Goal: Information Seeking & Learning: Understand process/instructions

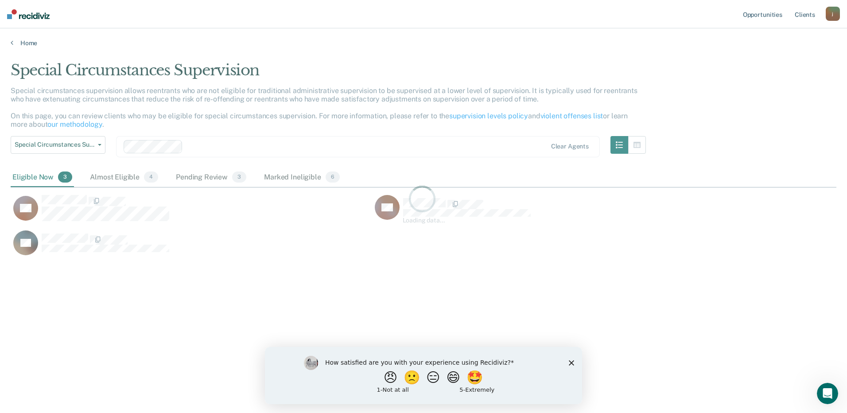
scroll to position [279, 819]
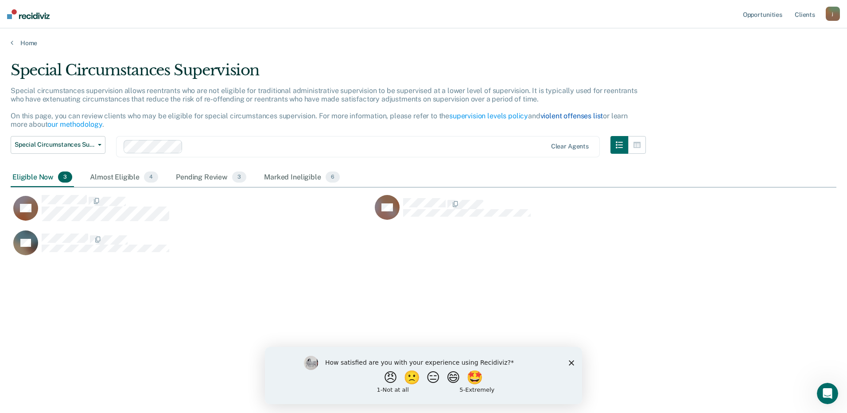
click at [575, 118] on link "violent offenses list" at bounding box center [571, 116] width 63 height 8
click at [482, 116] on link "supervision levels policy" at bounding box center [488, 116] width 79 height 8
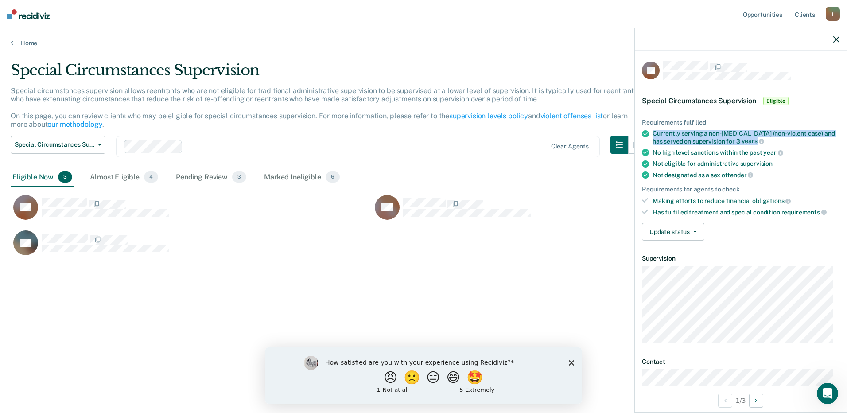
drag, startPoint x: 654, startPoint y: 132, endPoint x: 746, endPoint y: 136, distance: 92.2
click at [746, 136] on div "Currently serving a non-[MEDICAL_DATA] (non-violent case) and has served on sup…" at bounding box center [745, 137] width 187 height 15
click at [734, 112] on div "Special Circumstances Supervision Eligible" at bounding box center [741, 101] width 212 height 28
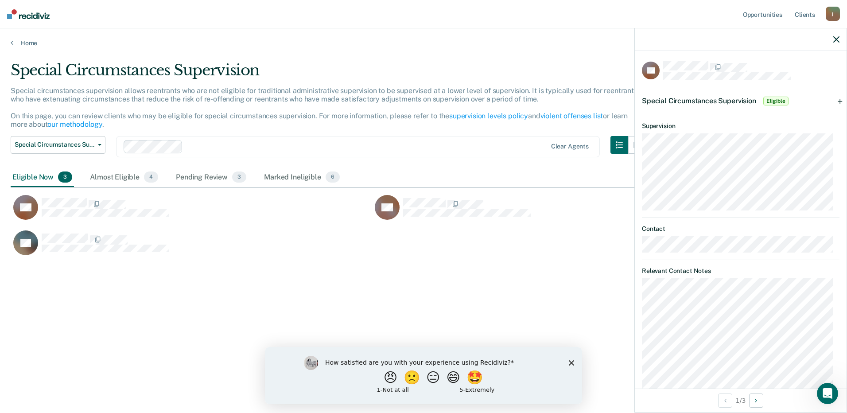
click at [841, 41] on div at bounding box center [741, 39] width 212 height 22
click at [837, 39] on icon "button" at bounding box center [836, 39] width 6 height 6
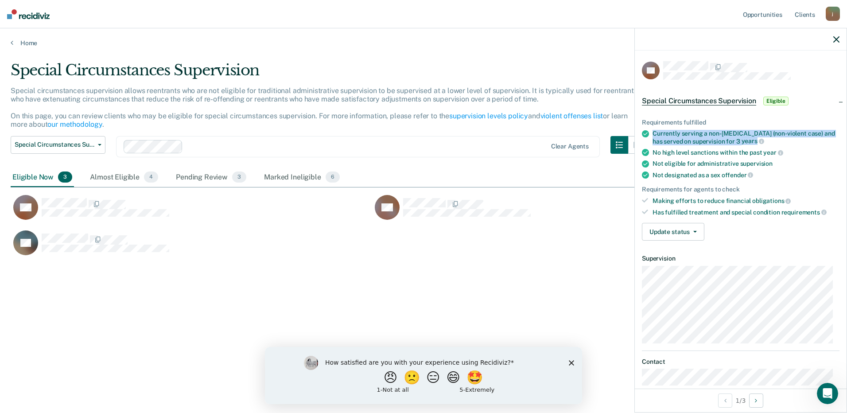
drag, startPoint x: 653, startPoint y: 133, endPoint x: 746, endPoint y: 139, distance: 93.2
click at [746, 139] on div "Currently serving a non-[MEDICAL_DATA] (non-violent case) and has served on sup…" at bounding box center [745, 137] width 187 height 15
drag, startPoint x: 746, startPoint y: 139, endPoint x: 727, endPoint y: 141, distance: 19.1
copy div "Currently serving a non-[MEDICAL_DATA] (non-violent case) and has served on sup…"
click at [778, 182] on ul "Requirements fulfilled Currently serving a non-[MEDICAL_DATA] (non-violent case…" at bounding box center [740, 167] width 197 height 97
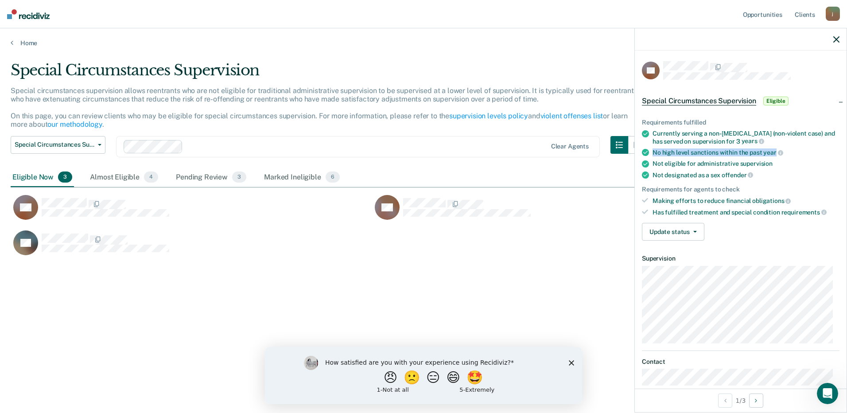
drag, startPoint x: 655, startPoint y: 151, endPoint x: 774, endPoint y: 153, distance: 118.7
click at [774, 153] on div "No high level sanctions within the past year" at bounding box center [745, 152] width 187 height 8
drag, startPoint x: 774, startPoint y: 153, endPoint x: 760, endPoint y: 151, distance: 13.8
copy div "No high level sanctions within the past year"
drag, startPoint x: 652, startPoint y: 163, endPoint x: 773, endPoint y: 164, distance: 120.5
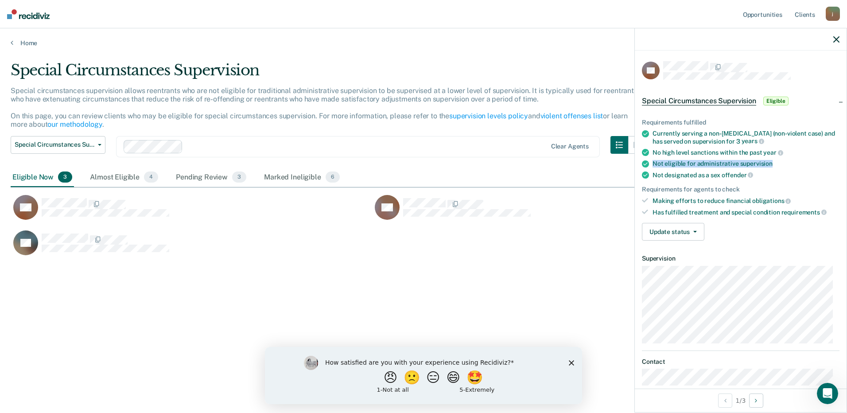
click at [773, 164] on div "Not eligible for administrative supervision" at bounding box center [745, 164] width 187 height 8
drag, startPoint x: 773, startPoint y: 164, endPoint x: 761, endPoint y: 160, distance: 12.6
copy div "Not eligible for administrative supervision"
drag, startPoint x: 654, startPoint y: 175, endPoint x: 746, endPoint y: 173, distance: 91.7
click at [746, 173] on div "Not designated as a sex offender" at bounding box center [745, 175] width 187 height 8
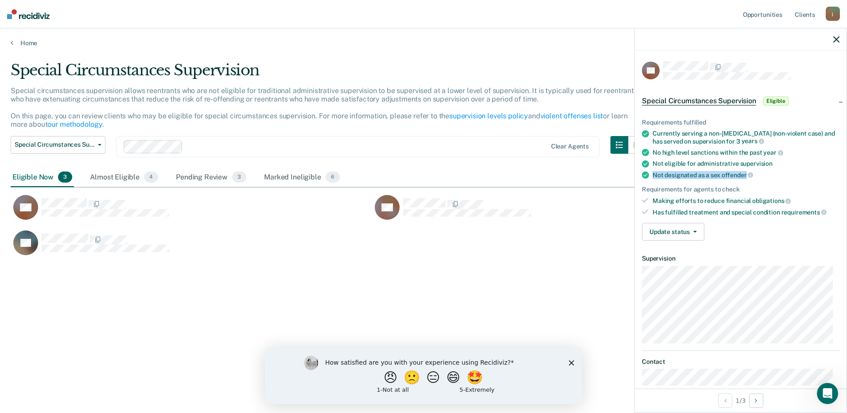
drag, startPoint x: 746, startPoint y: 173, endPoint x: 723, endPoint y: 175, distance: 22.7
copy div "Not designated as a sex offender"
drag, startPoint x: 654, startPoint y: 199, endPoint x: 788, endPoint y: 197, distance: 134.2
click at [788, 197] on div "Making efforts to reduce financial obligations" at bounding box center [745, 201] width 187 height 8
drag, startPoint x: 788, startPoint y: 197, endPoint x: 721, endPoint y: 196, distance: 66.9
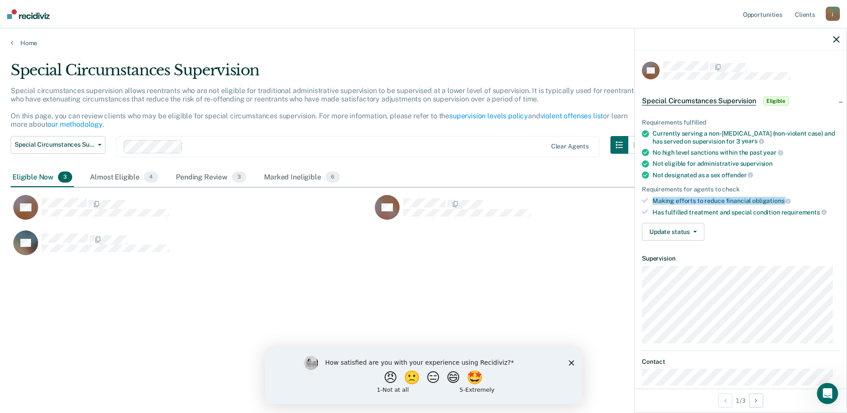
copy div "Making efforts to reduce financial obligations"
drag, startPoint x: 653, startPoint y: 213, endPoint x: 817, endPoint y: 213, distance: 164.3
click at [817, 213] on div "Has fulfilled treatment and special condition requirements" at bounding box center [745, 212] width 187 height 8
drag, startPoint x: 817, startPoint y: 213, endPoint x: 774, endPoint y: 212, distance: 43.4
copy div "Has fulfilled treatment and special condition requirements"
